Goal: Register for event/course

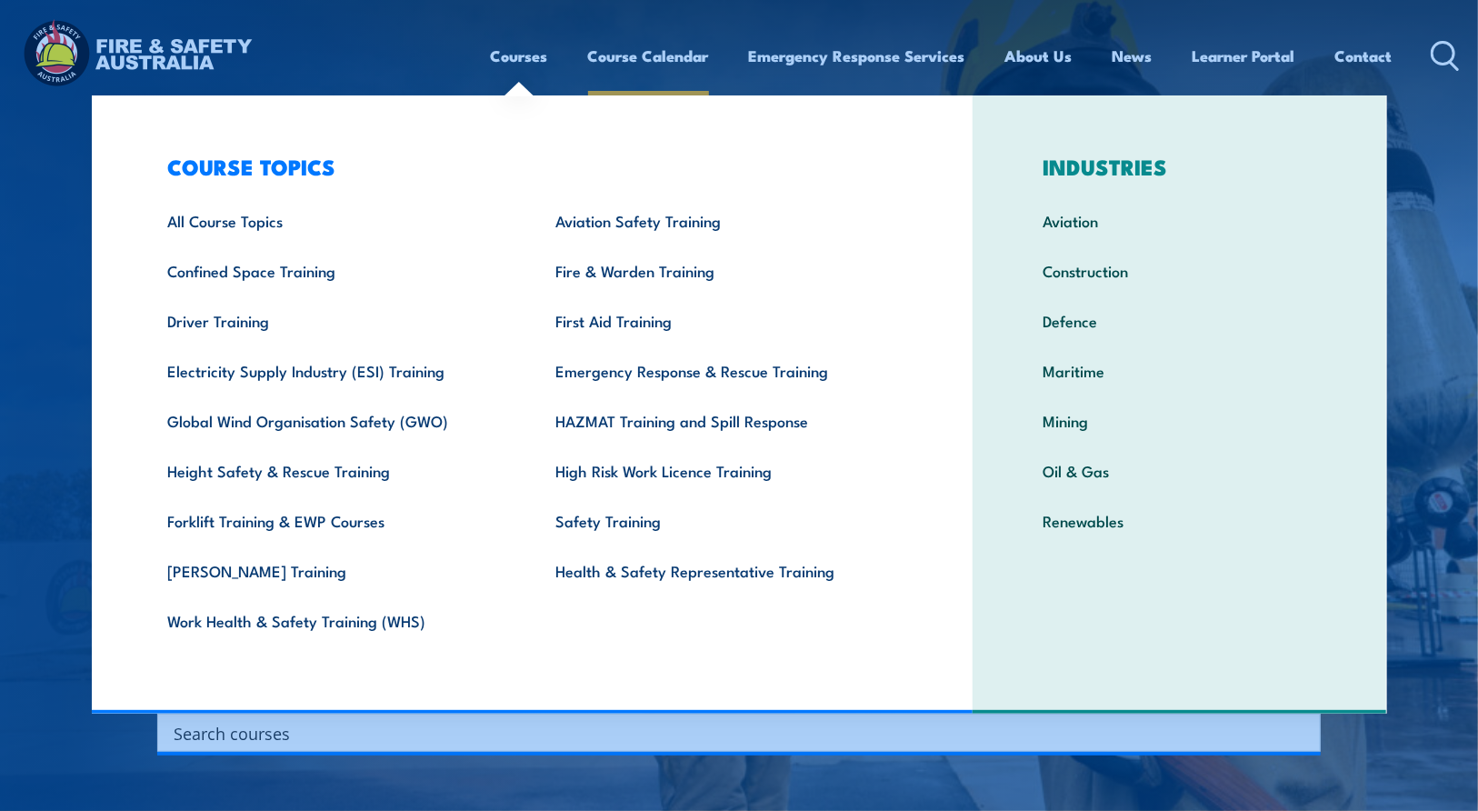
click at [643, 55] on link "Course Calendar" at bounding box center [648, 56] width 121 height 48
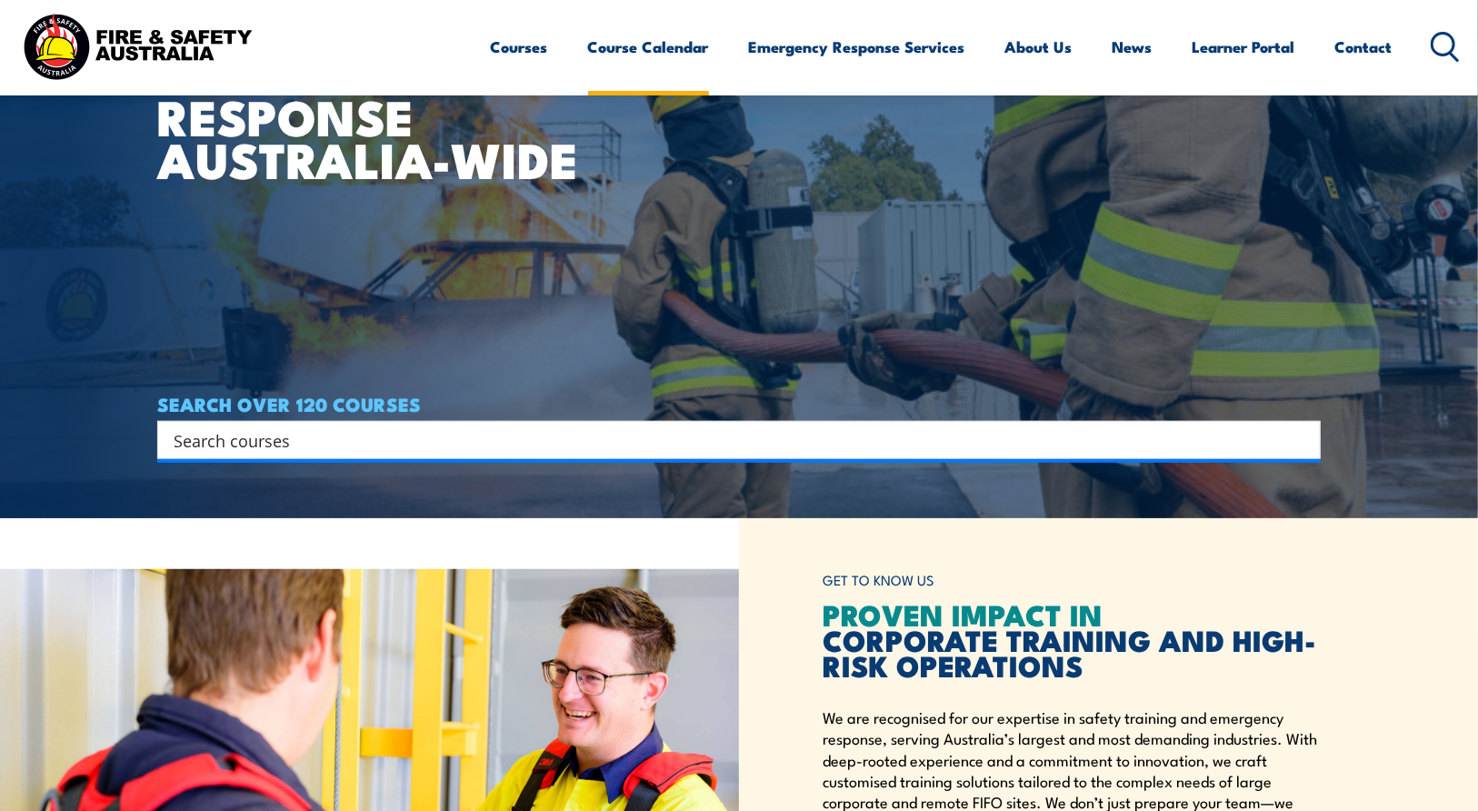
scroll to position [121, 0]
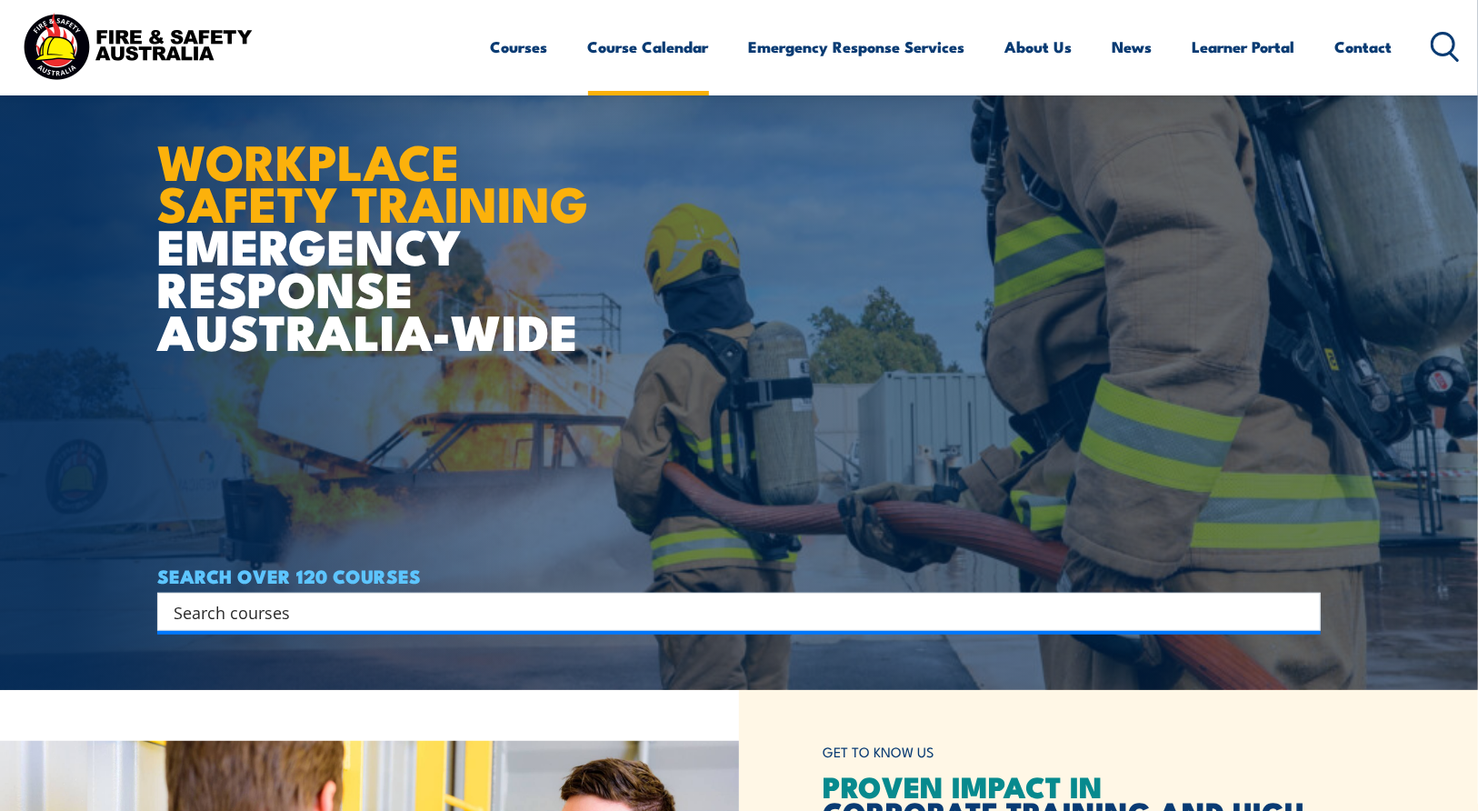
click at [642, 55] on link "Course Calendar" at bounding box center [648, 47] width 121 height 48
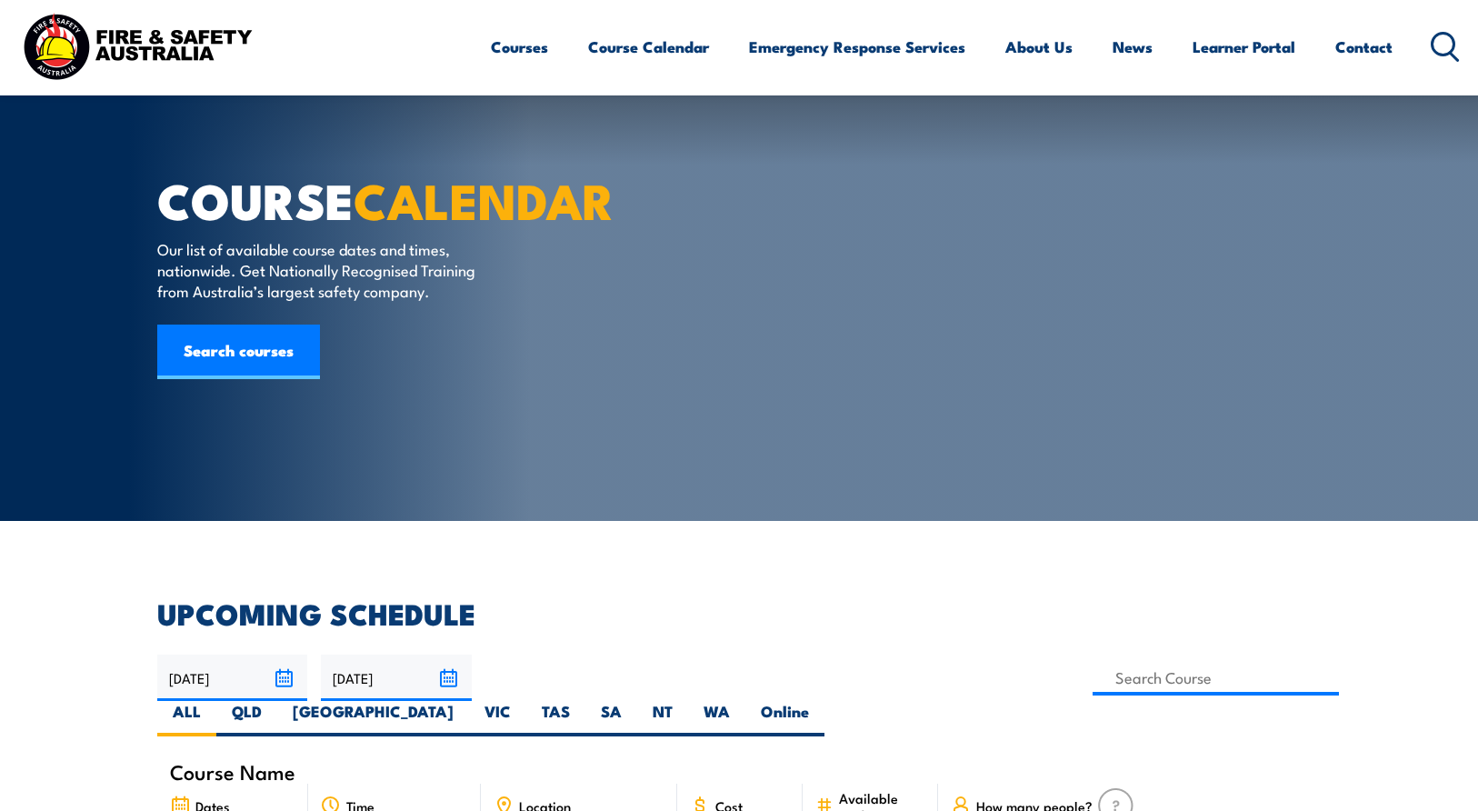
select select "7"
click at [293, 655] on input "19/08/2025" at bounding box center [232, 678] width 150 height 46
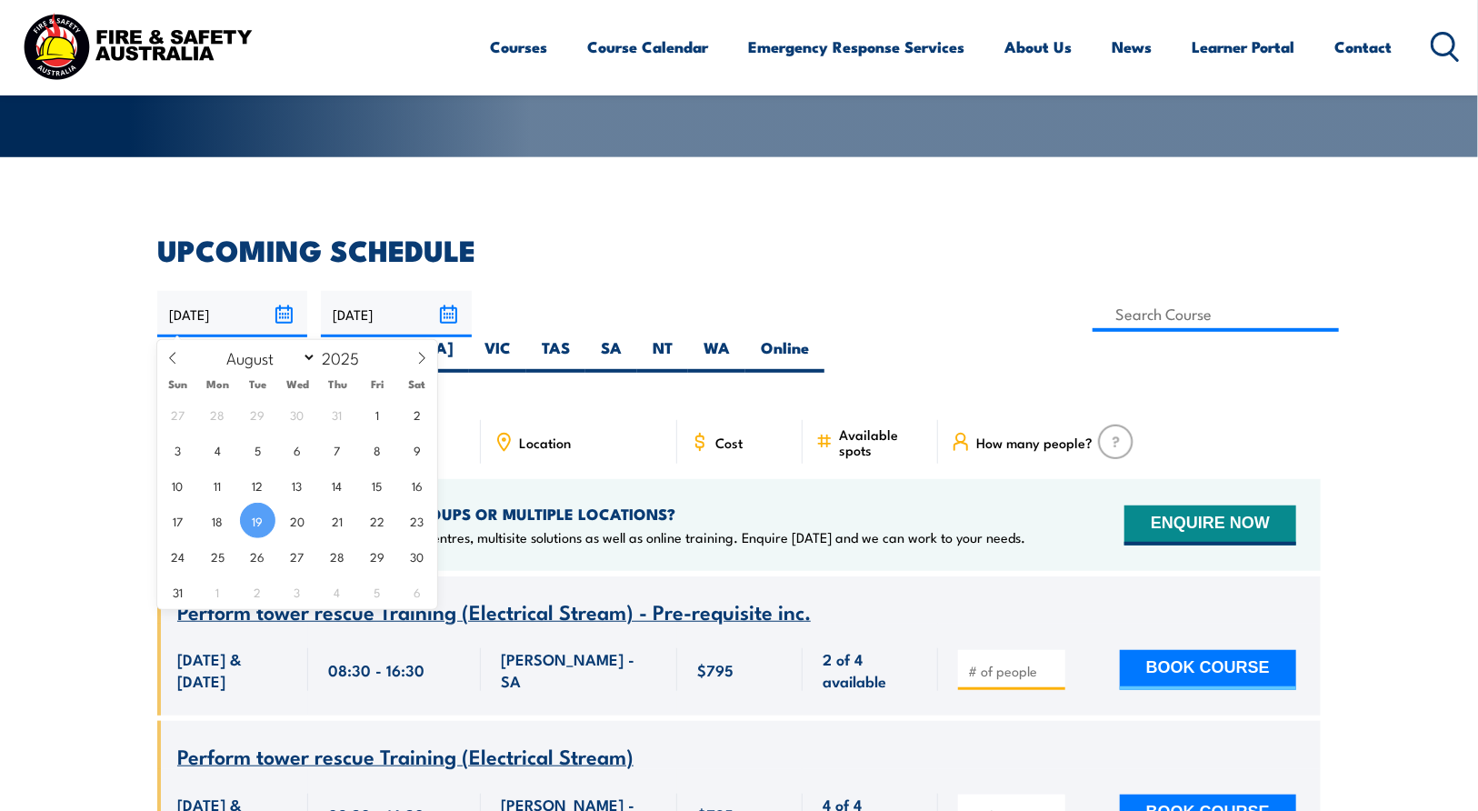
click at [455, 311] on input "18/10/2025" at bounding box center [396, 314] width 150 height 46
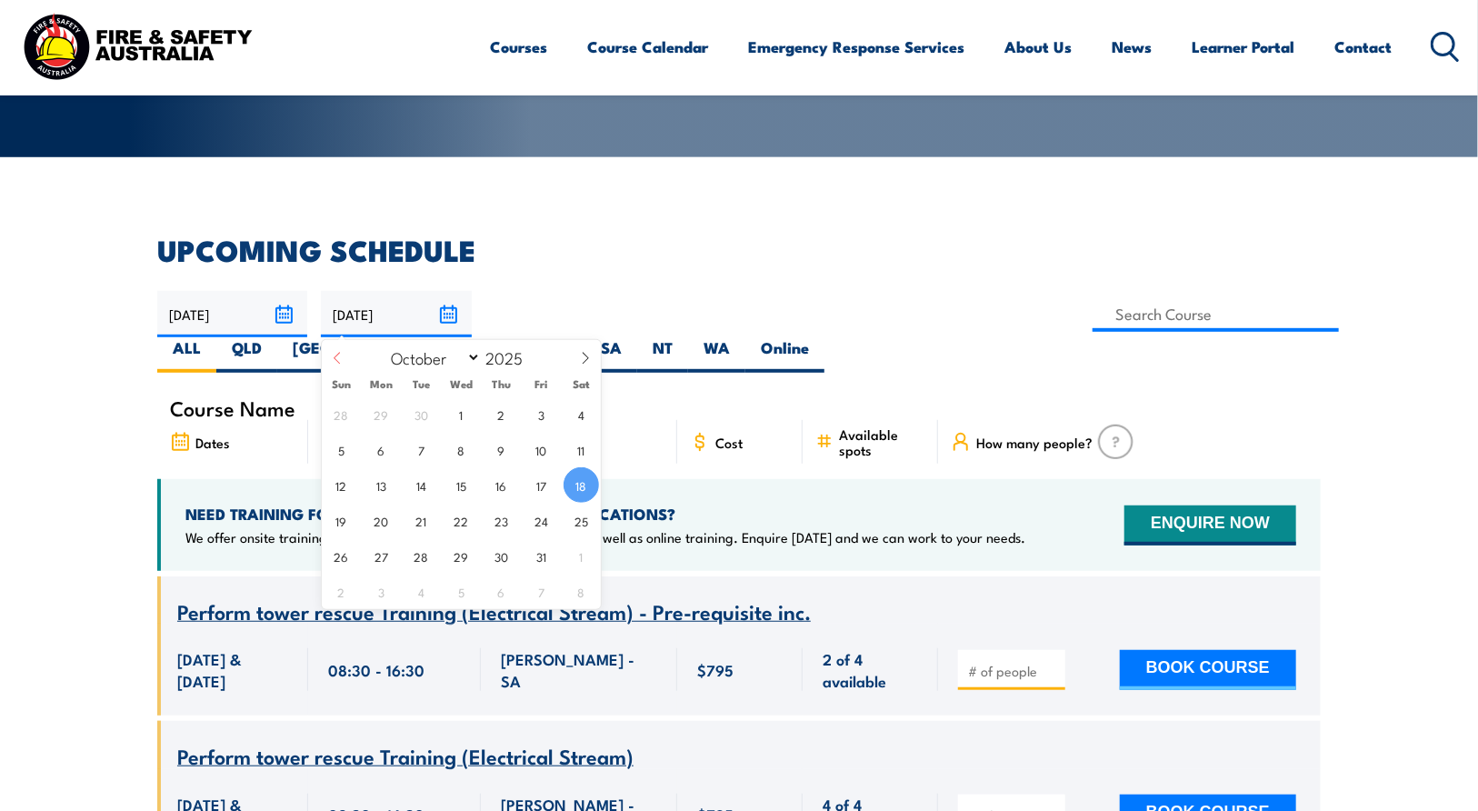
drag, startPoint x: 336, startPoint y: 356, endPoint x: 338, endPoint y: 365, distance: 9.3
click at [335, 356] on icon at bounding box center [337, 358] width 13 height 13
select select "8"
click at [410, 548] on span "30" at bounding box center [421, 555] width 35 height 35
type input "30/09/2025"
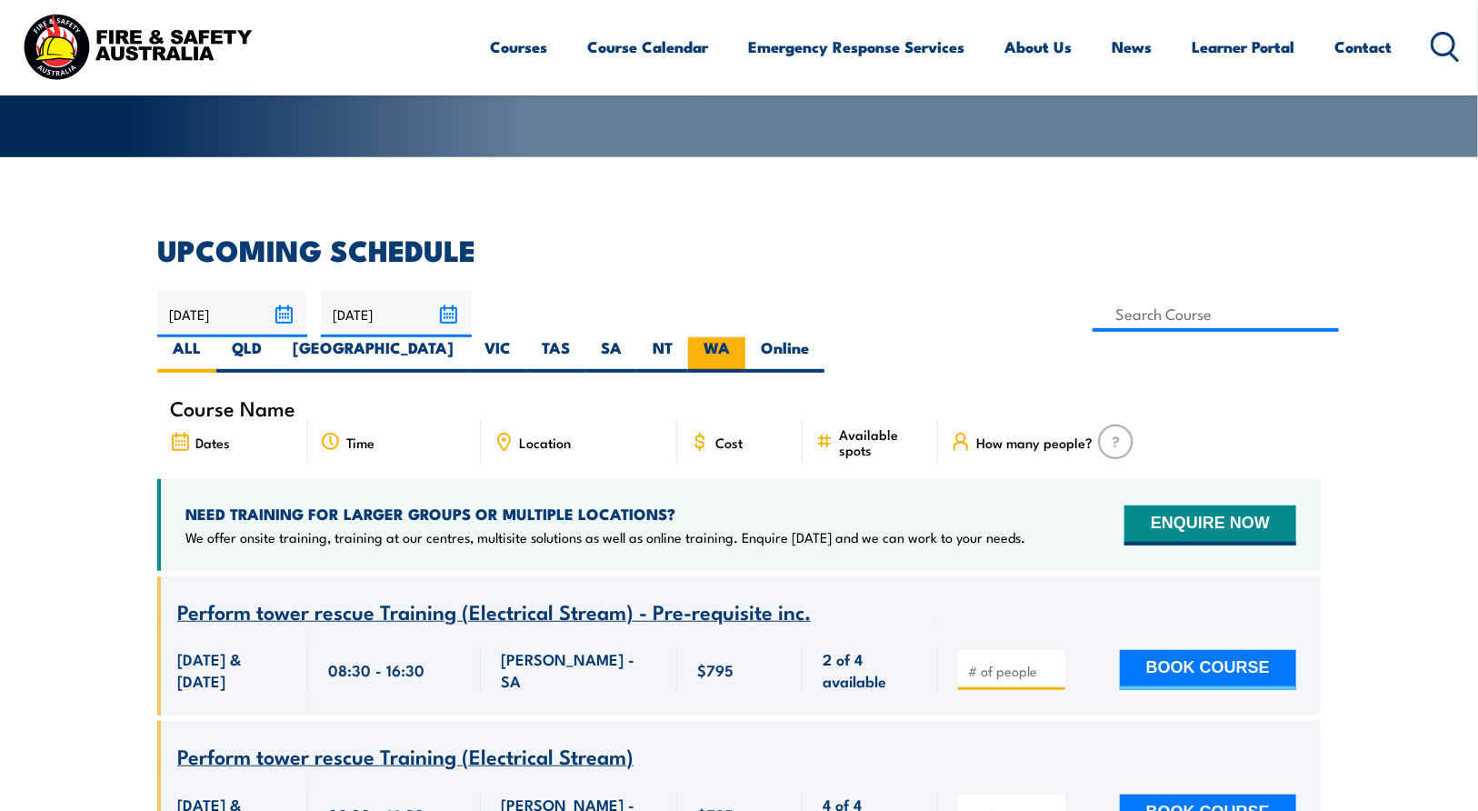
click at [745, 337] on label "WA" at bounding box center [716, 354] width 57 height 35
click at [742, 337] on input "WA" at bounding box center [736, 343] width 12 height 12
radio input "true"
click at [1093, 315] on input at bounding box center [1216, 313] width 246 height 35
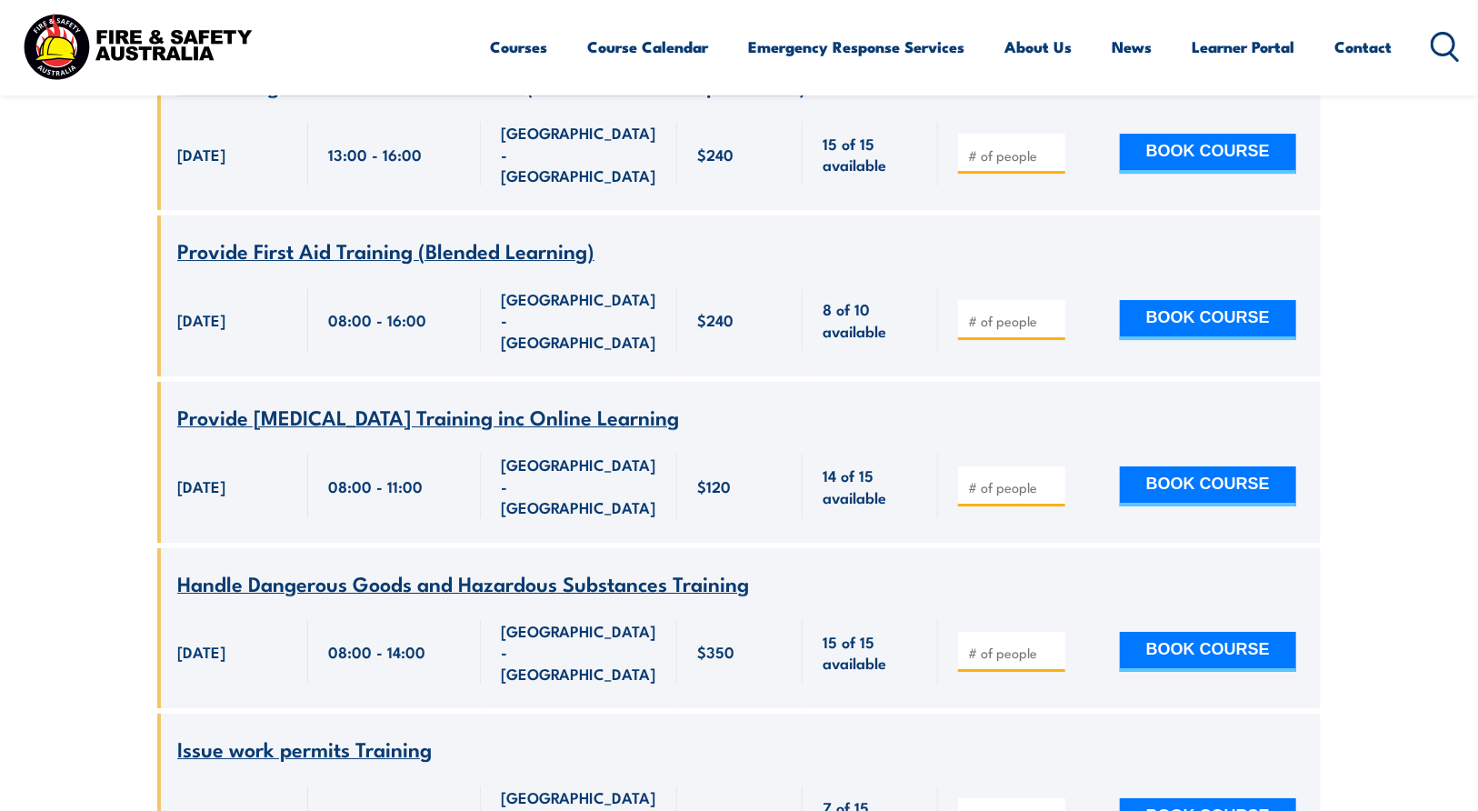
scroll to position [3266, 0]
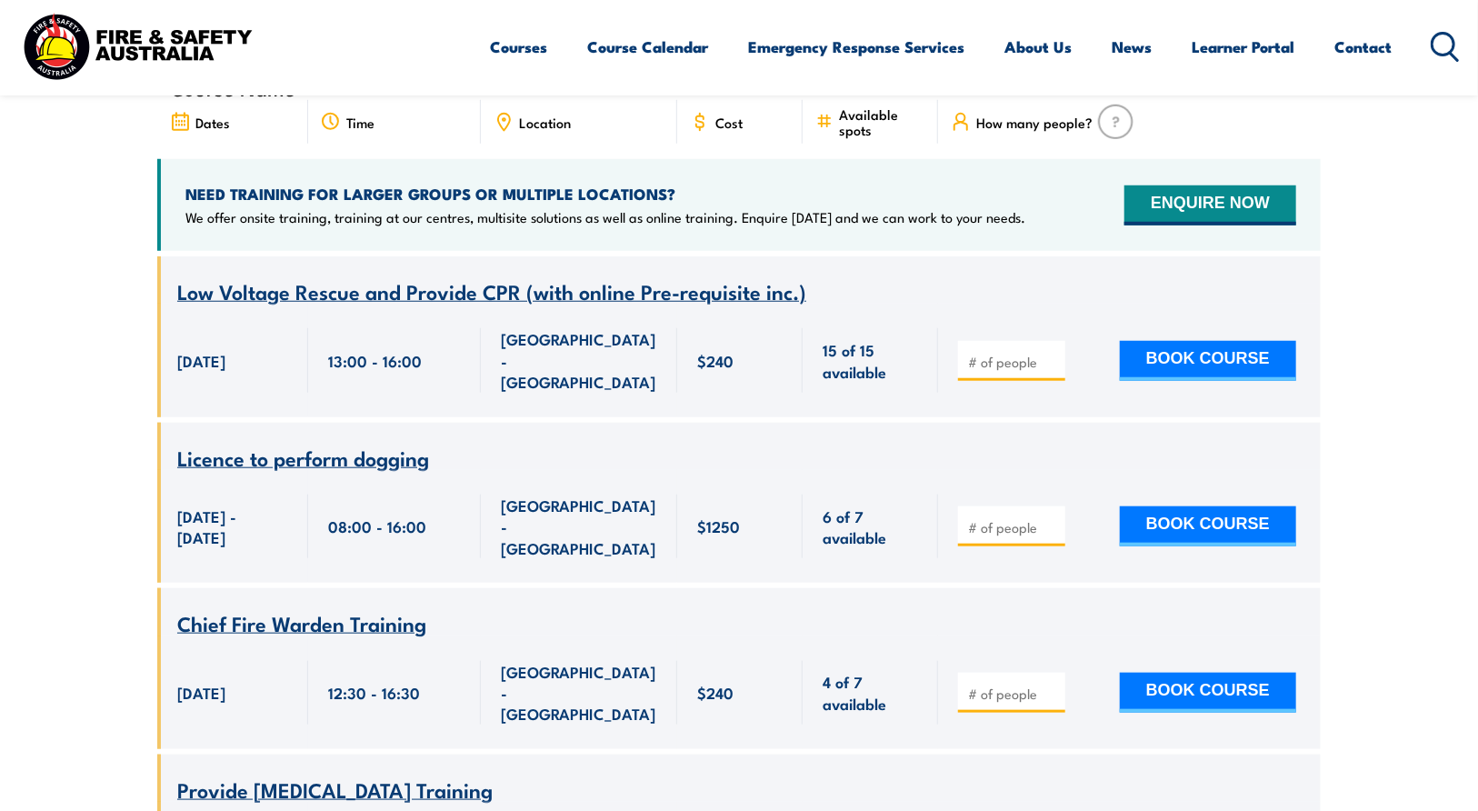
scroll to position [566, 0]
